Goal: Task Accomplishment & Management: Use online tool/utility

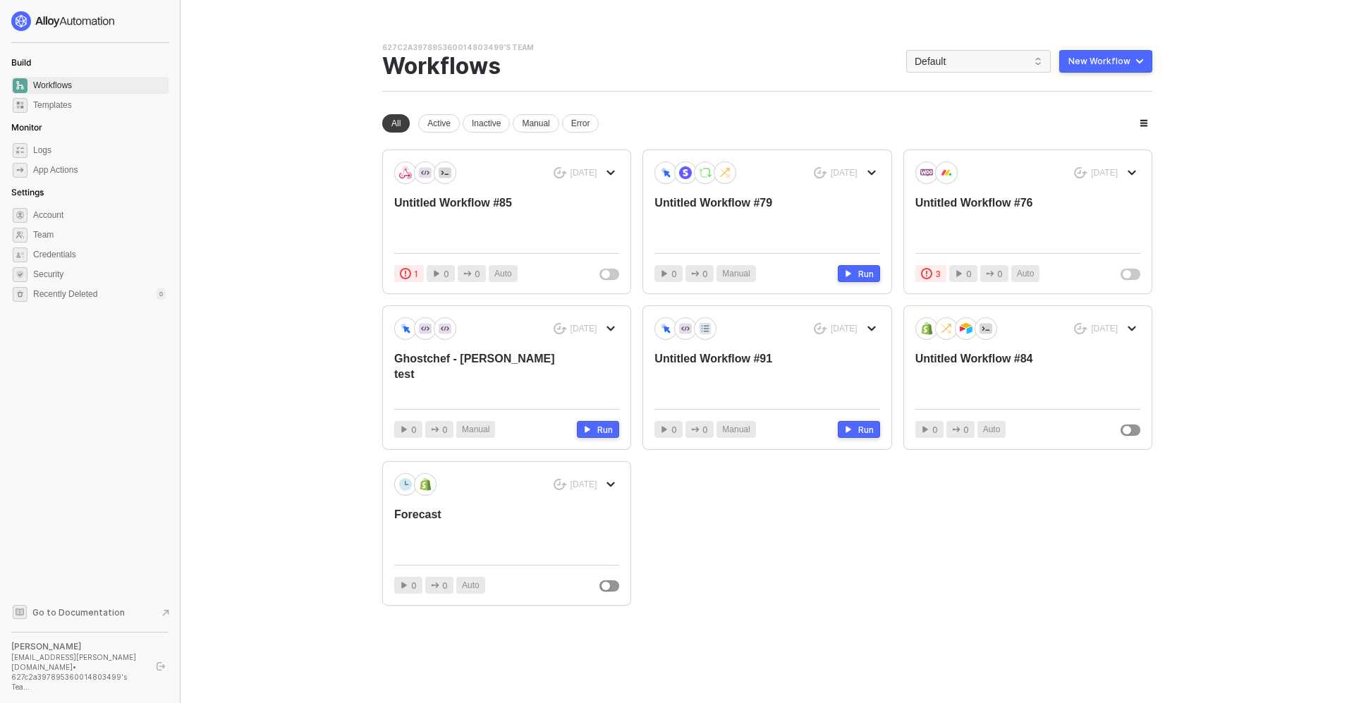
click at [986, 48] on div "627c2a397895360014803499's Team Team Settings → Workflows Default New Workflow" at bounding box center [767, 66] width 770 height 49
click at [987, 61] on span "Default" at bounding box center [979, 61] width 128 height 21
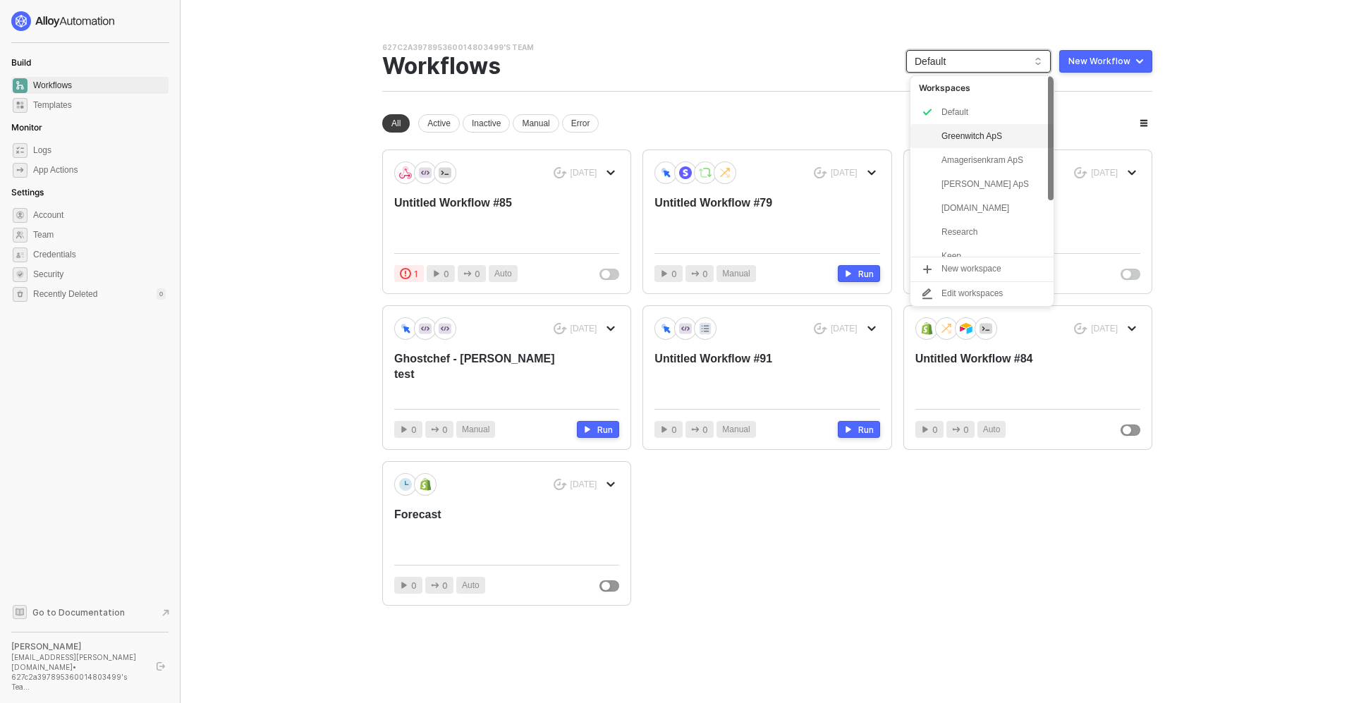
click at [975, 139] on div "Greenwitch ApS" at bounding box center [994, 136] width 104 height 17
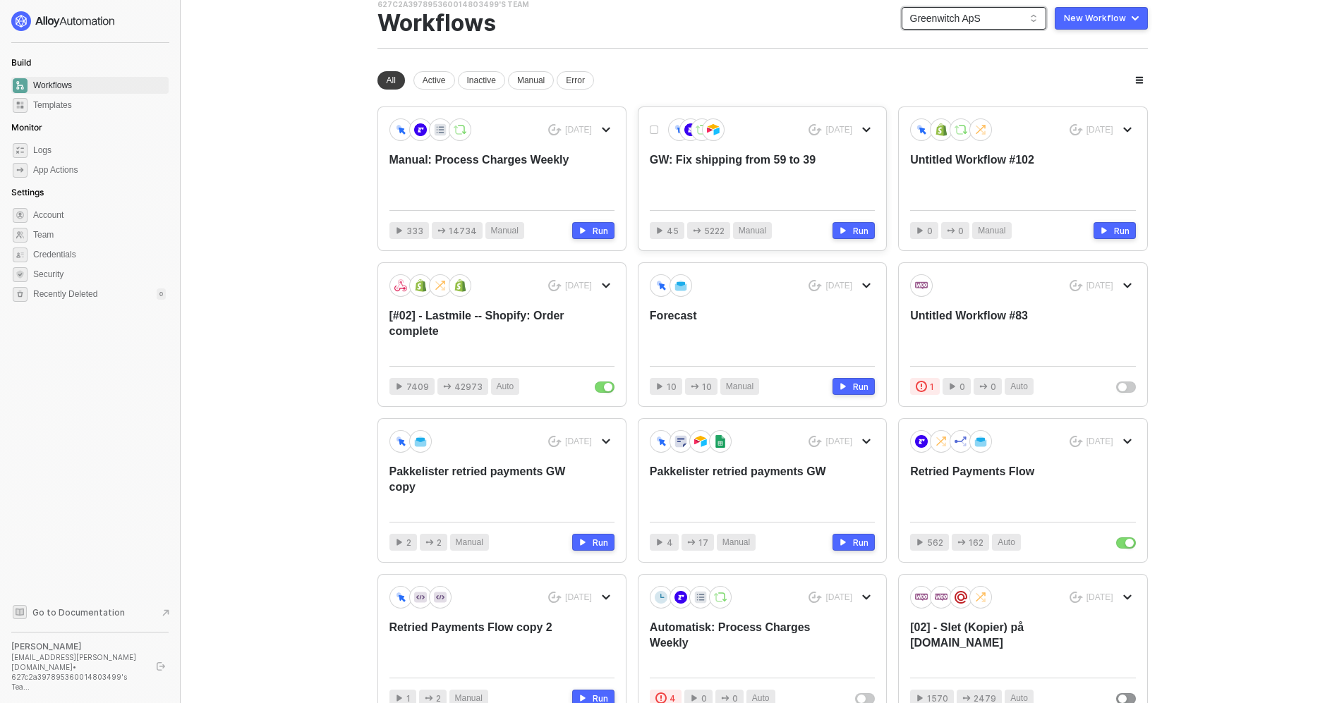
scroll to position [42, 0]
click at [549, 154] on div "Manual: Process Charges Weekly" at bounding box center [479, 177] width 180 height 47
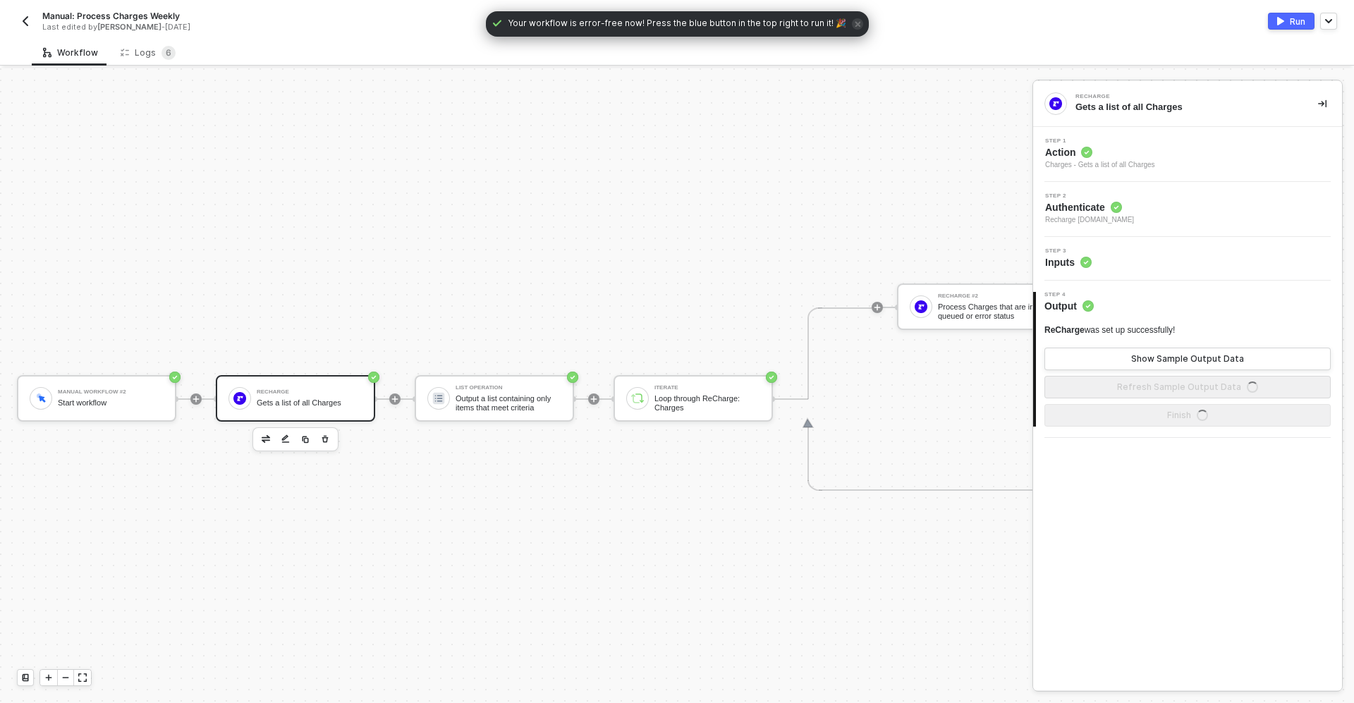
scroll to position [37, 0]
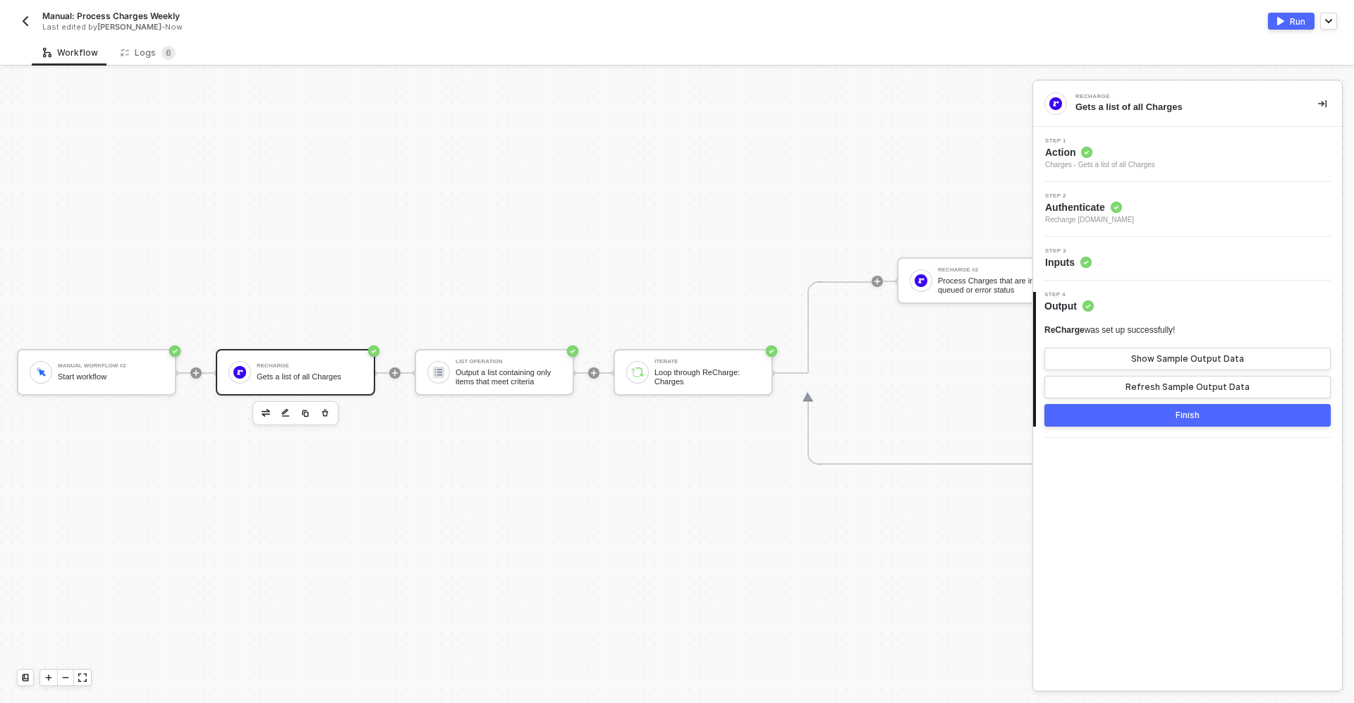
click at [19, 23] on button "button" at bounding box center [25, 21] width 17 height 17
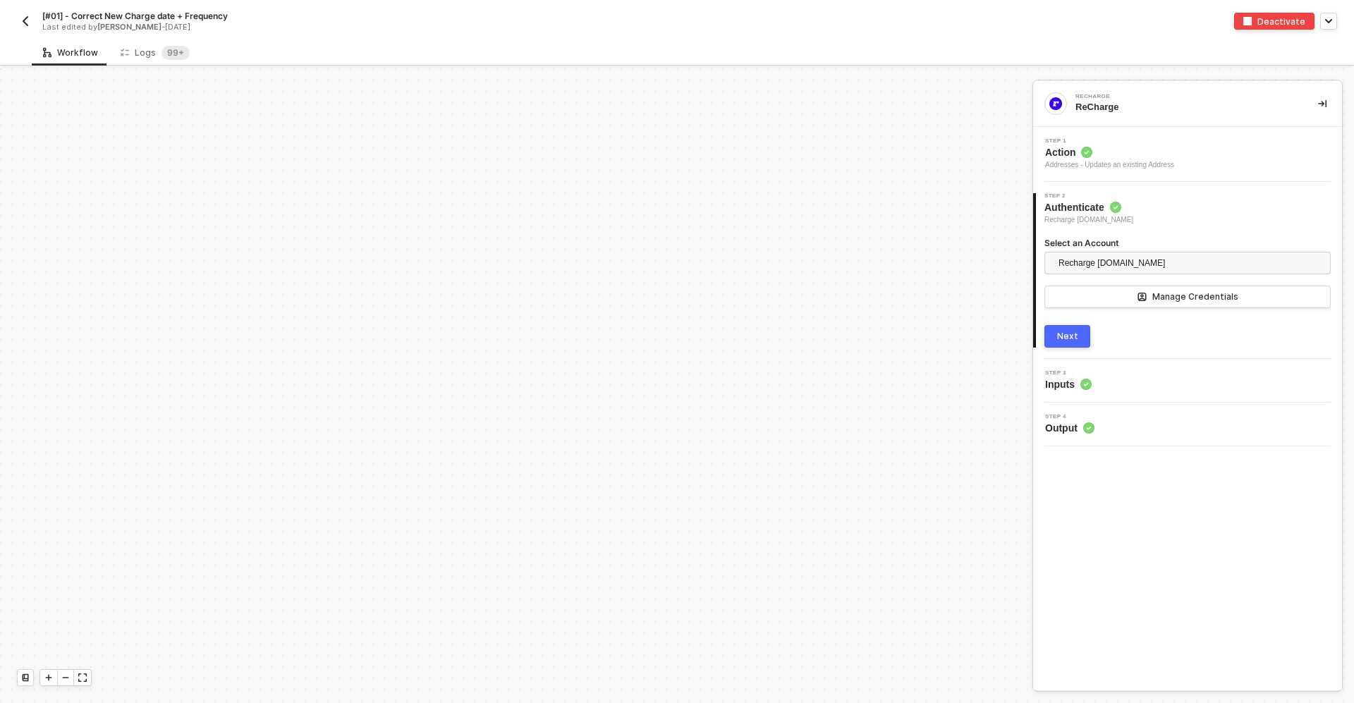
scroll to position [4372, 0]
click at [83, 675] on icon "icon-expand" at bounding box center [82, 678] width 8 height 8
click at [49, 678] on icon "icon-play" at bounding box center [49, 678] width 6 height 6
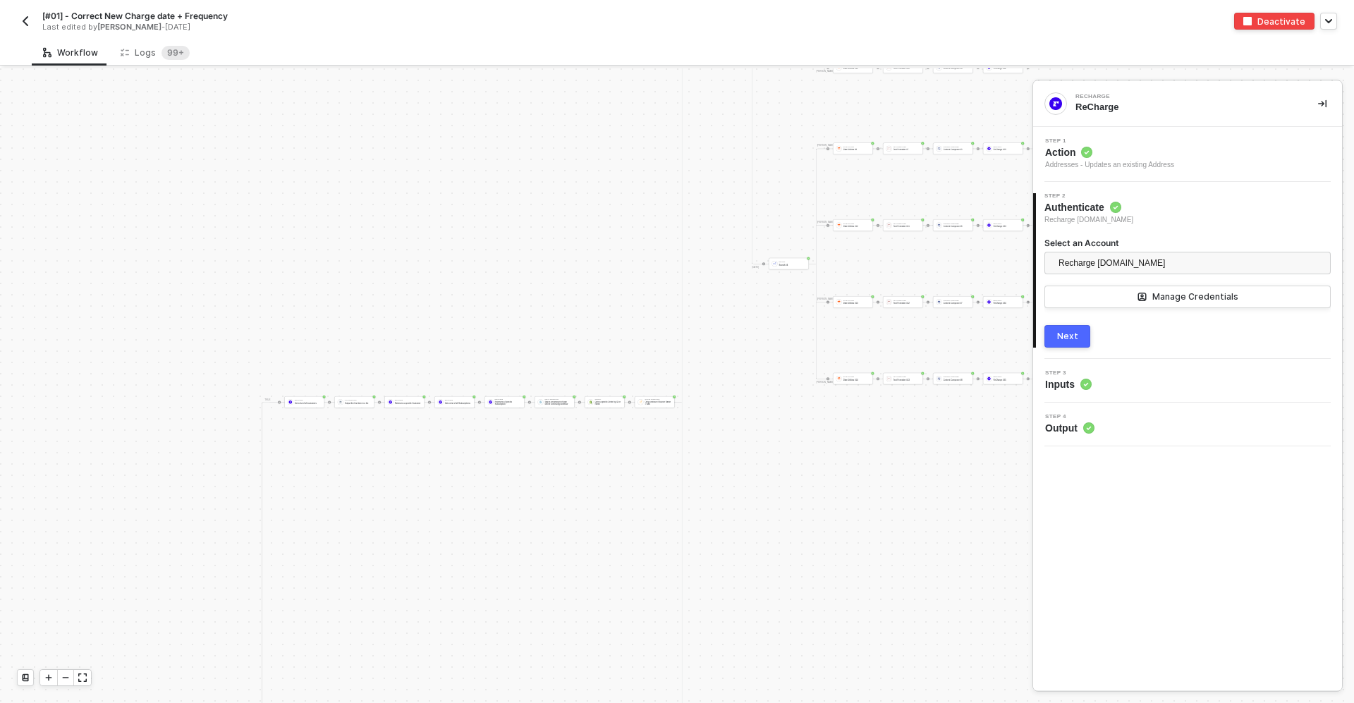
click at [49, 678] on icon "icon-play" at bounding box center [49, 678] width 6 height 6
click at [88, 675] on div at bounding box center [82, 678] width 17 height 16
